Goal: Information Seeking & Learning: Learn about a topic

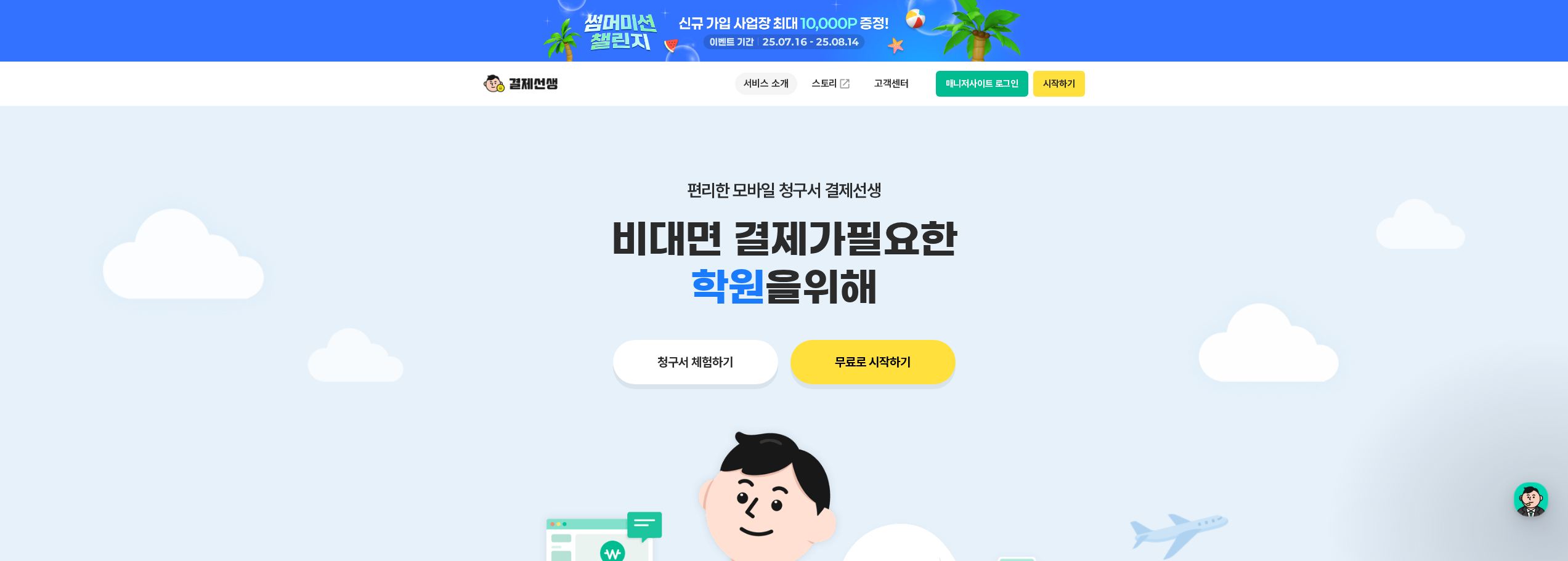
click at [788, 81] on p "서비스 소개" at bounding box center [766, 83] width 62 height 22
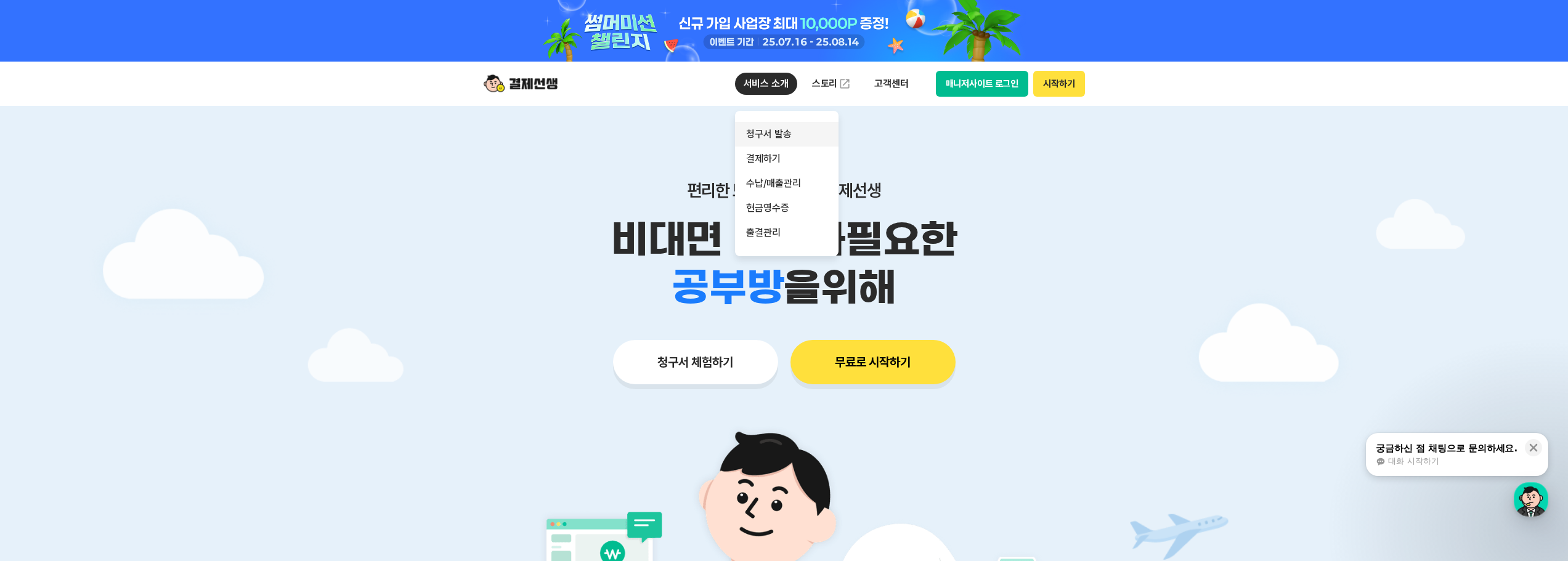
click at [776, 129] on link "청구서 발송" at bounding box center [786, 134] width 104 height 25
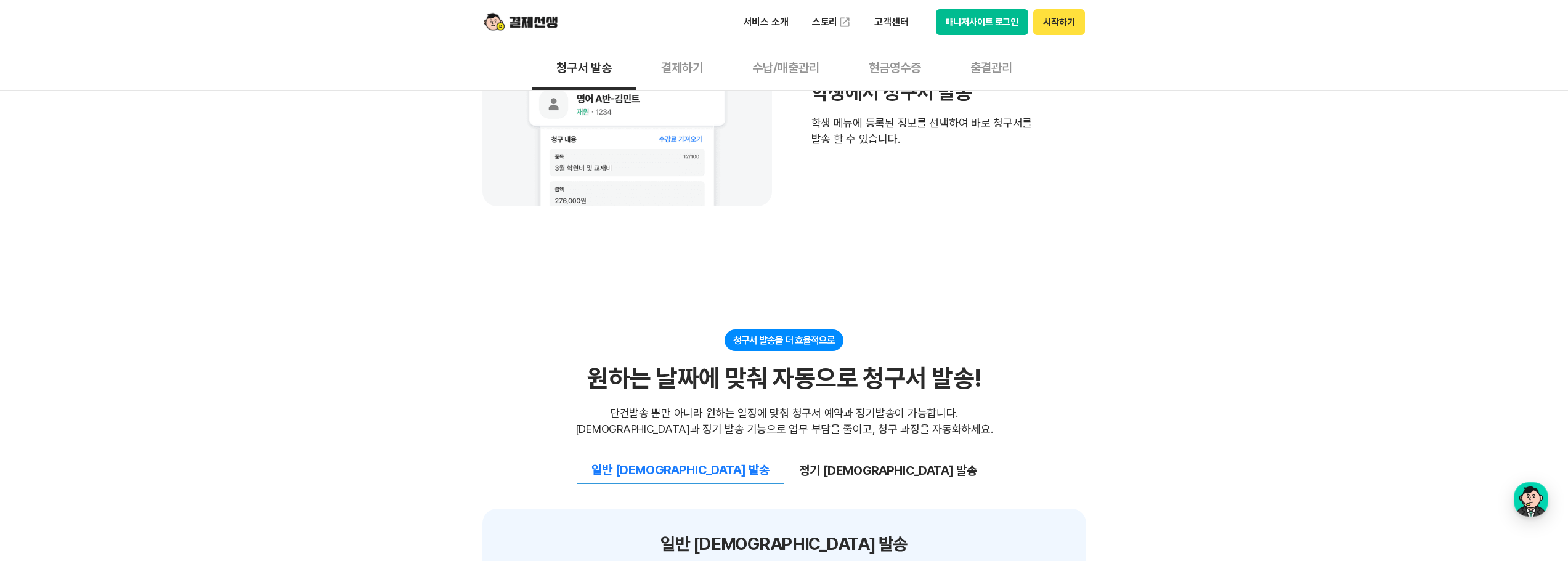
scroll to position [935, 0]
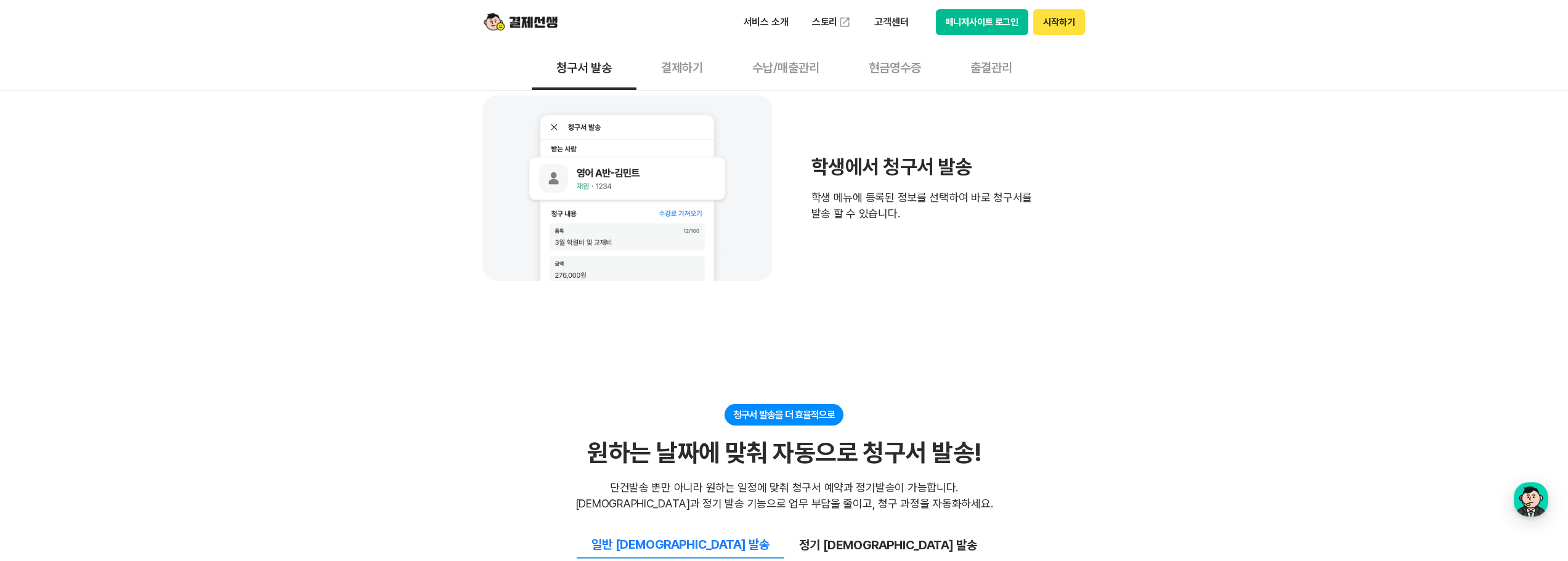
click at [773, 63] on button "수납/매출관리" at bounding box center [785, 67] width 116 height 46
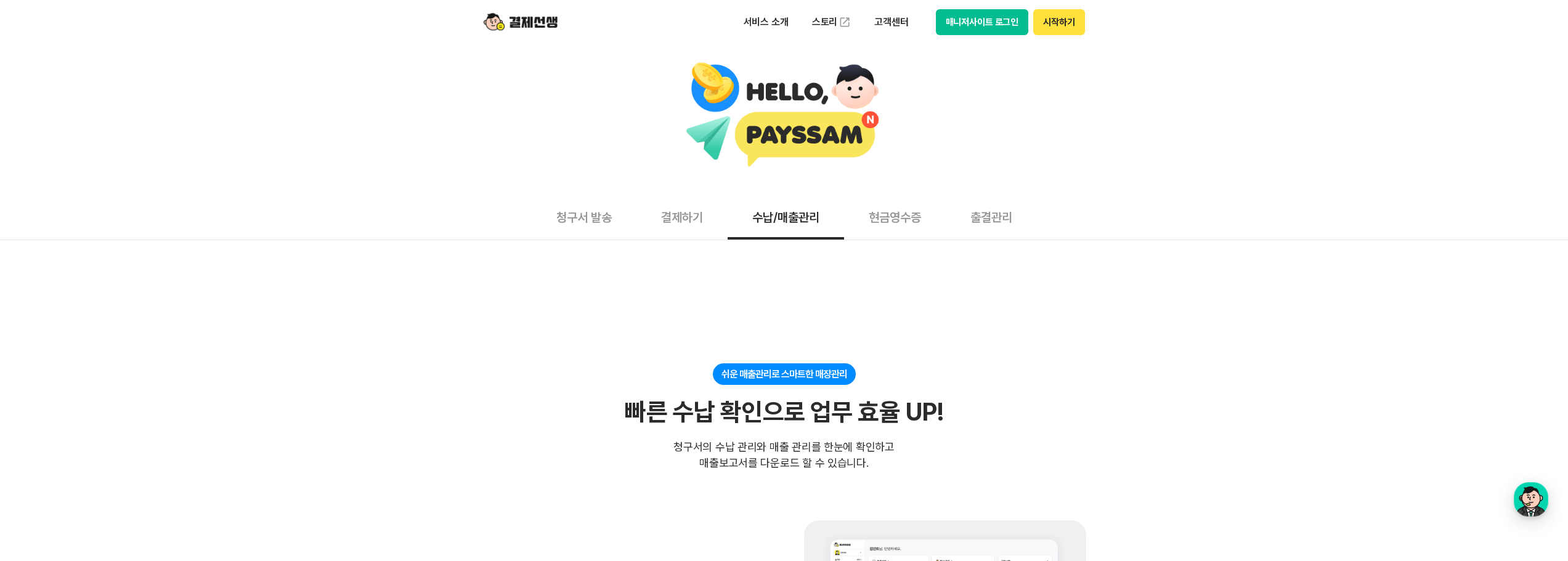
click at [885, 199] on button "현금영수증" at bounding box center [895, 216] width 101 height 46
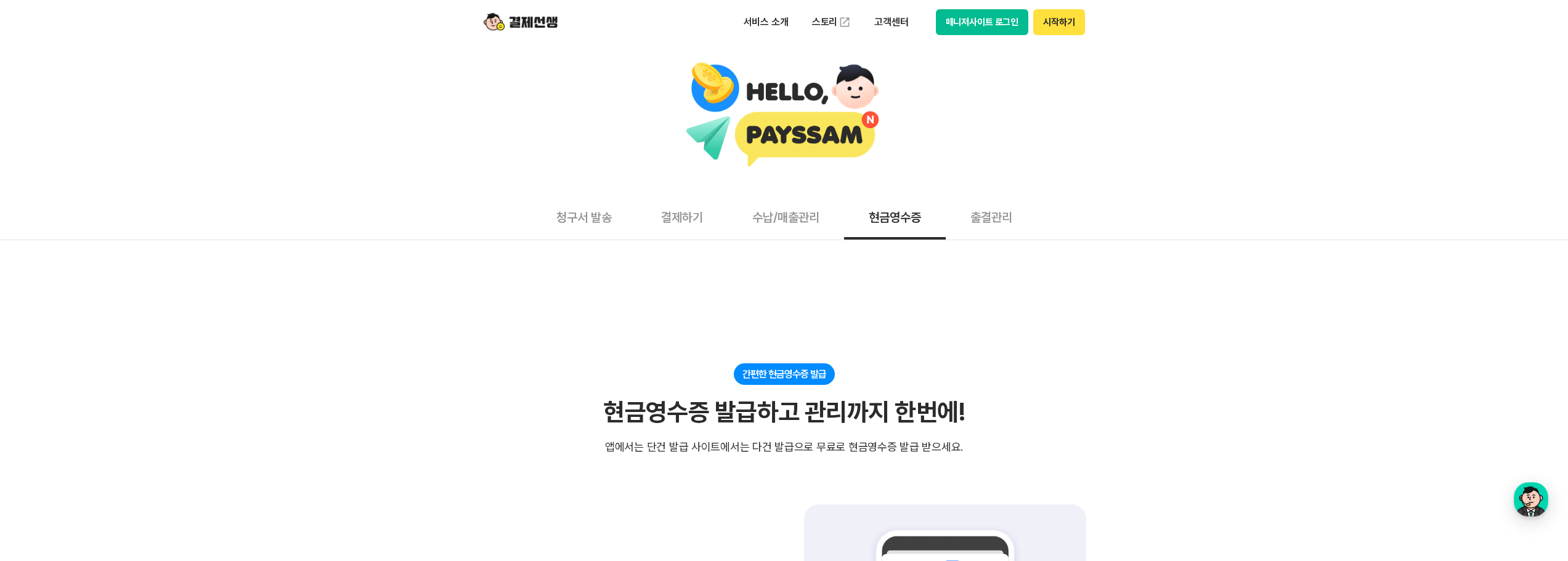
click at [912, 214] on button "현금영수증" at bounding box center [895, 216] width 101 height 46
click at [950, 218] on button "출결관리" at bounding box center [990, 216] width 91 height 46
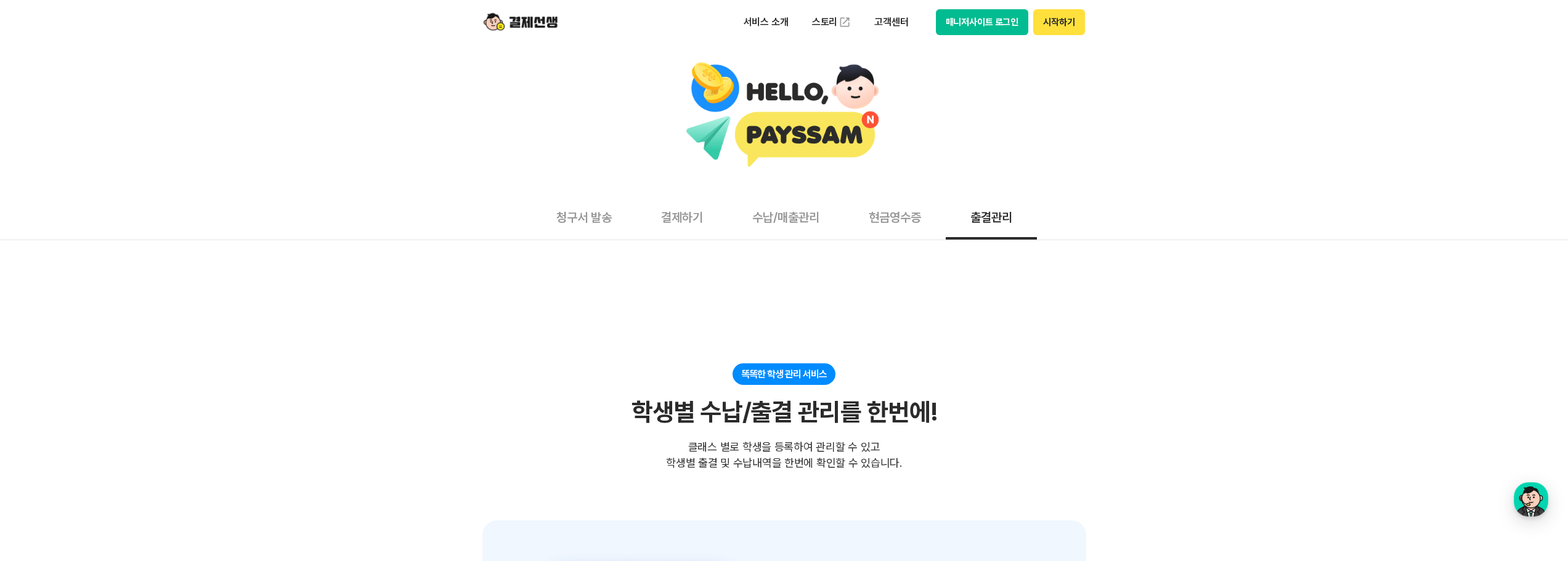
click at [557, 34] on div "서비스 소개 스토리 고객센터 매니저사이트 로그인 시작하기" at bounding box center [785, 22] width 631 height 44
click at [537, 37] on div "서비스 소개 스토리 고객센터 매니저사이트 로그인 시작하기" at bounding box center [785, 22] width 631 height 44
click at [528, 29] on img at bounding box center [521, 22] width 74 height 23
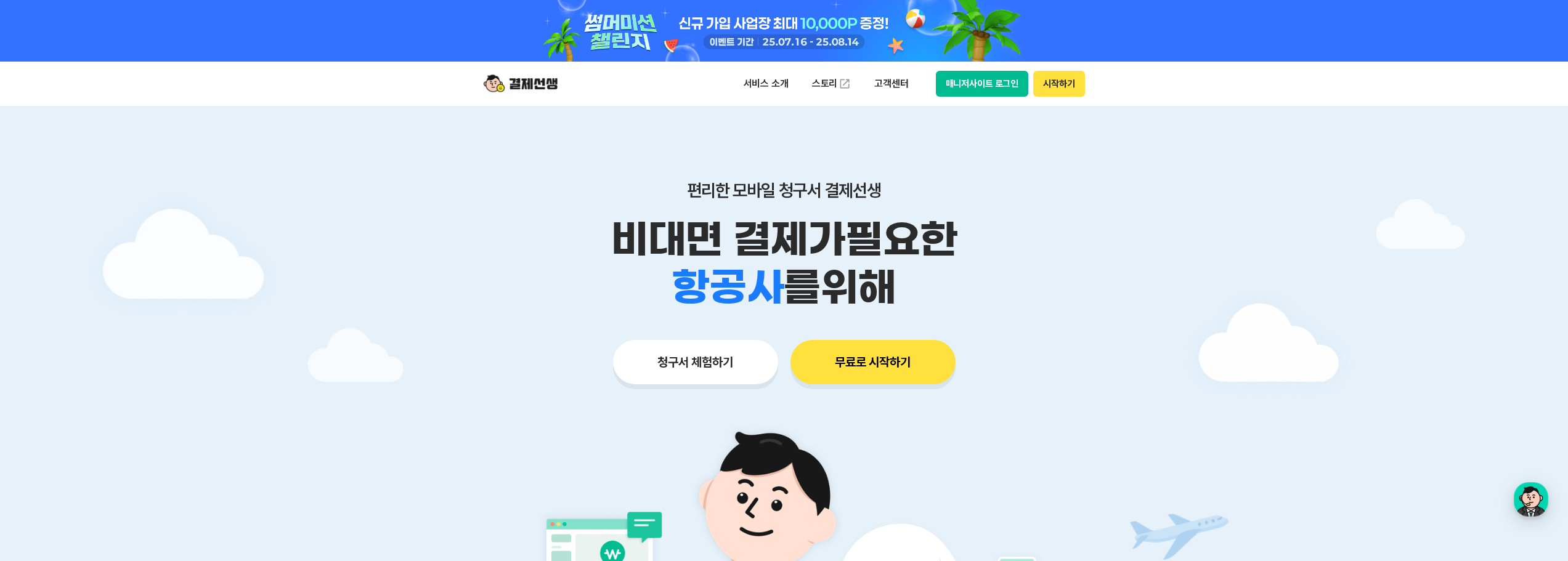
click at [545, 92] on img at bounding box center [521, 83] width 74 height 23
click at [1050, 82] on button "시작하기" at bounding box center [1059, 84] width 51 height 26
